Goal: Communication & Community: Answer question/provide support

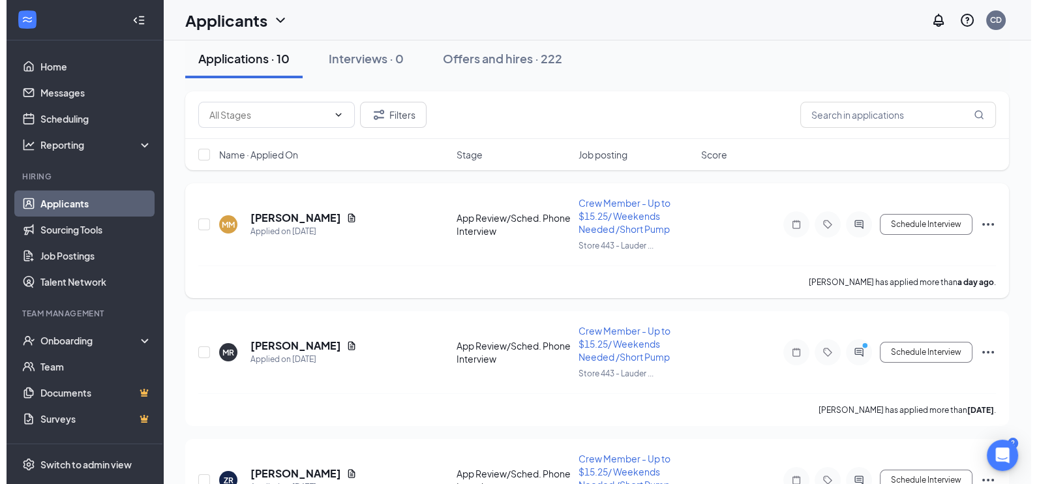
scroll to position [162, 0]
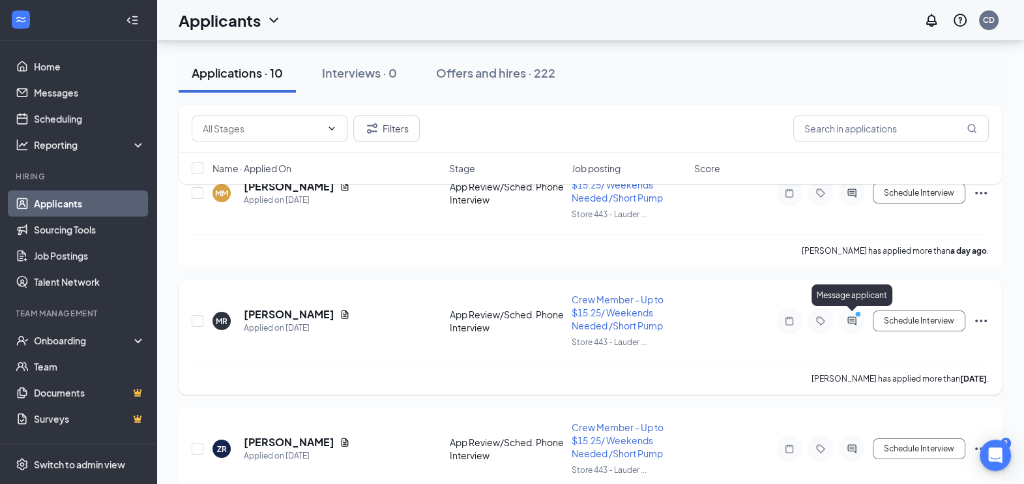
click at [851, 318] on icon "ActiveChat" at bounding box center [852, 321] width 16 height 10
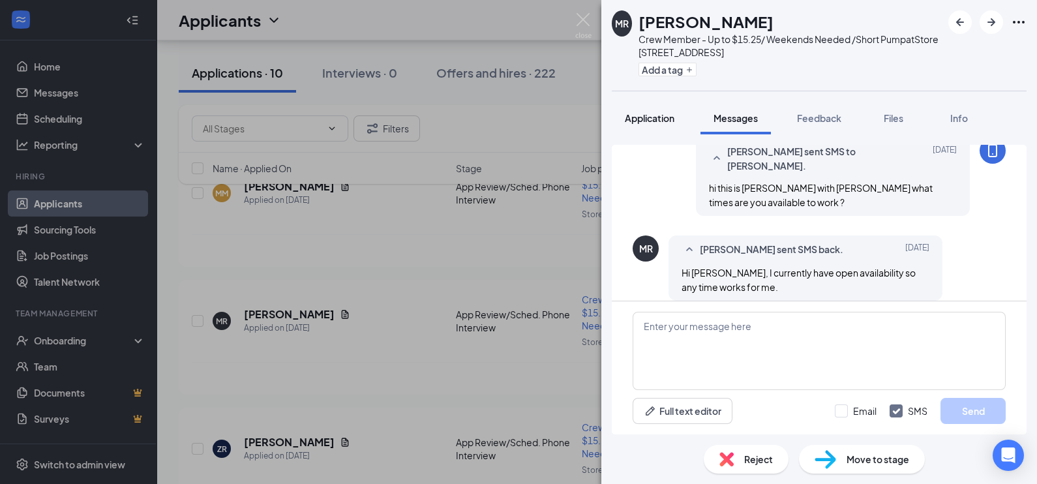
scroll to position [224, 0]
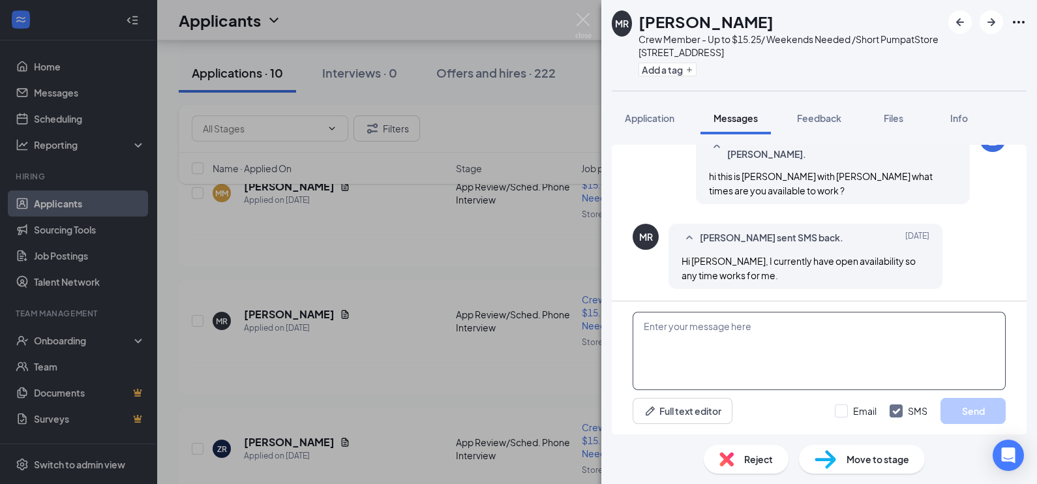
click at [688, 345] on textarea at bounding box center [818, 351] width 373 height 78
drag, startPoint x: 688, startPoint y: 345, endPoint x: 671, endPoint y: 374, distance: 33.0
click at [671, 374] on textarea at bounding box center [818, 351] width 373 height 78
click at [831, 327] on textarea "How many hours are you looking to work" at bounding box center [818, 351] width 373 height 78
type textarea "How many hours are you looking to work ?"
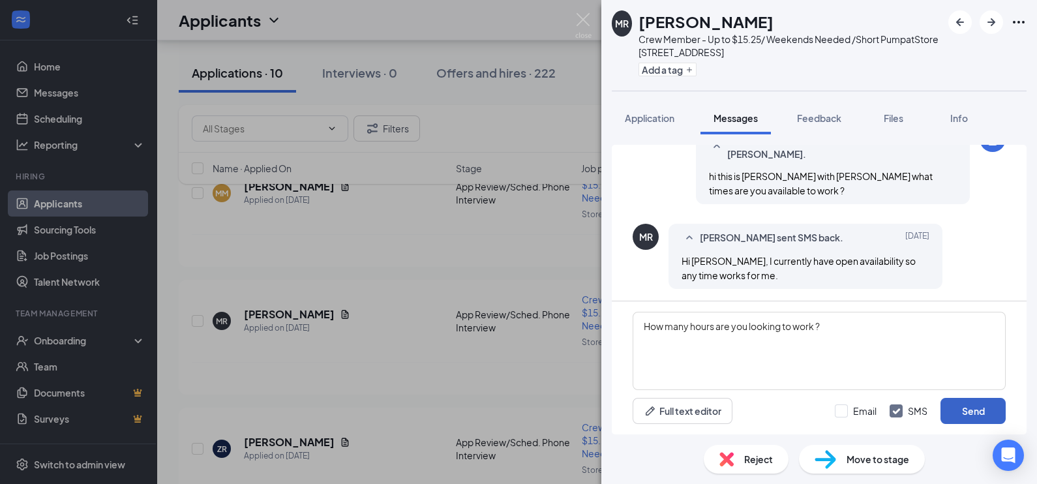
click at [969, 412] on button "Send" at bounding box center [972, 411] width 65 height 26
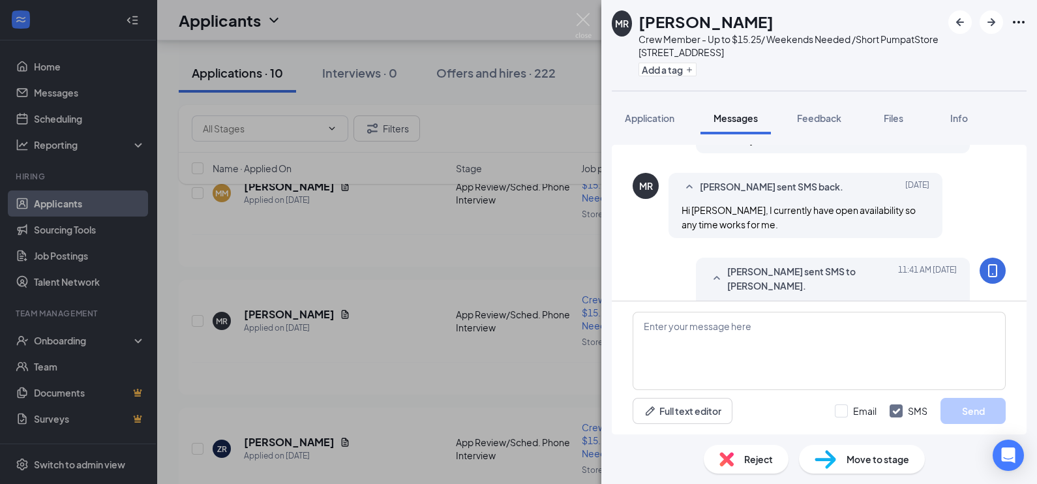
scroll to position [306, 0]
